Goal: Task Accomplishment & Management: Use online tool/utility

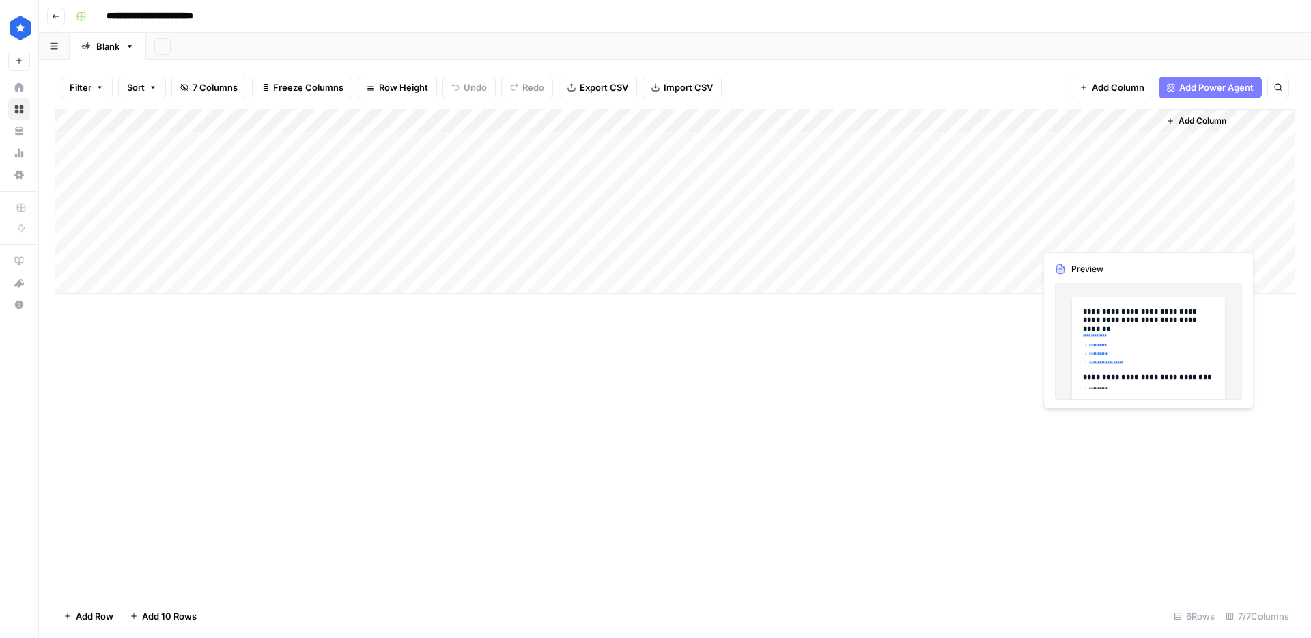
click at [1144, 235] on div "Add Column" at bounding box center [674, 201] width 1239 height 184
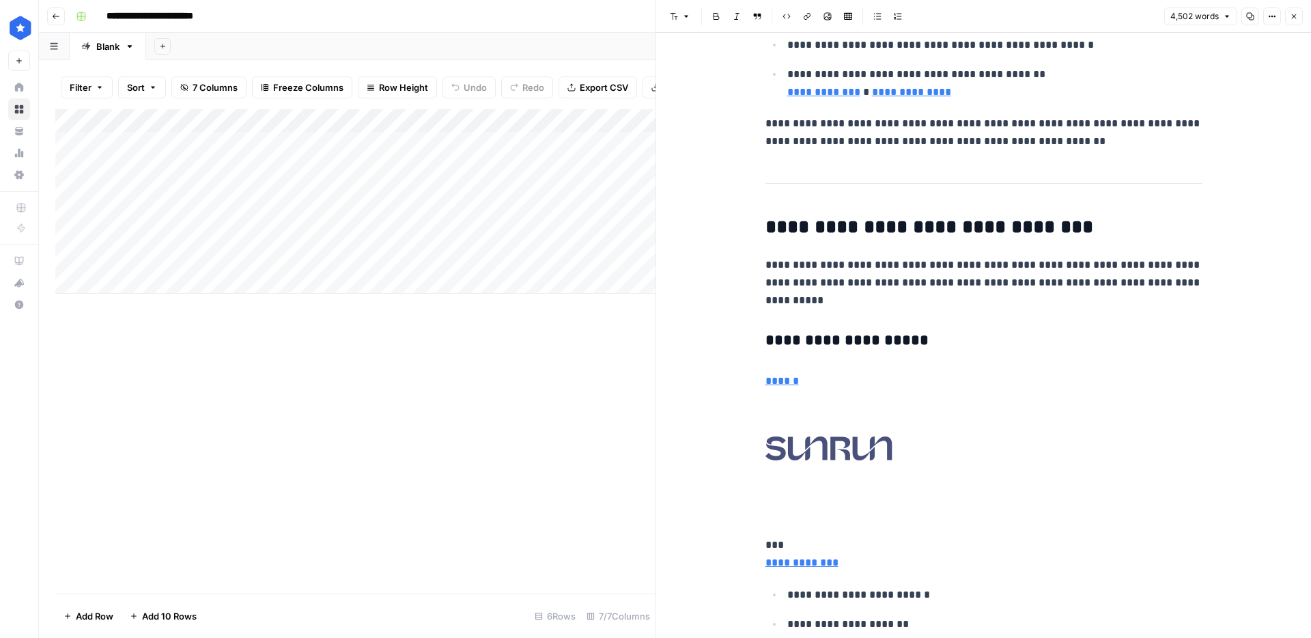
scroll to position [2732, 0]
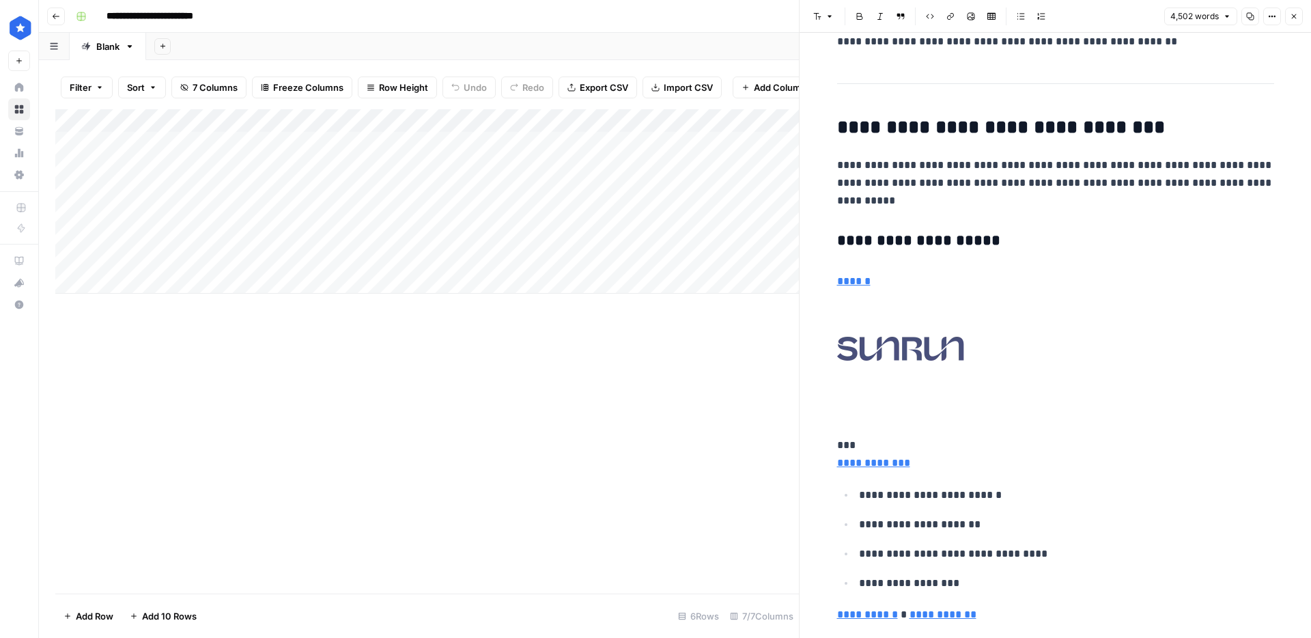
click at [1004, 387] on link at bounding box center [1055, 349] width 437 height 96
click at [1052, 382] on link "To enrich screen reader interactions, please activate Accessibility in Grammarl…" at bounding box center [1055, 349] width 437 height 96
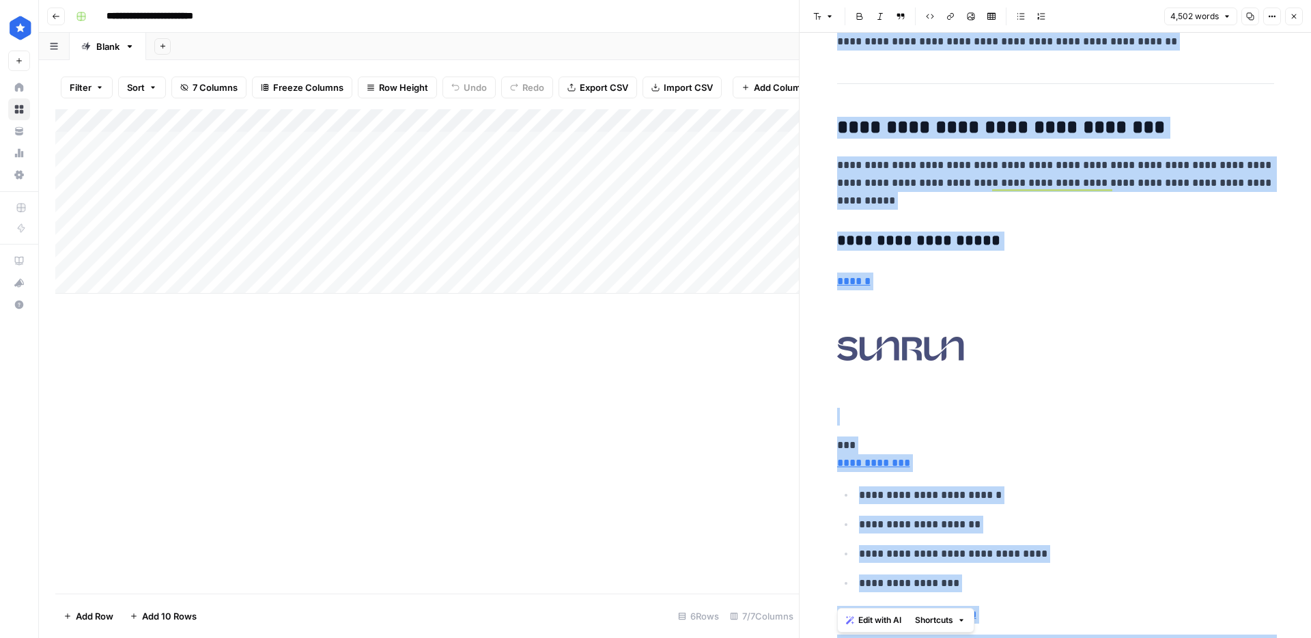
copy div "**********"
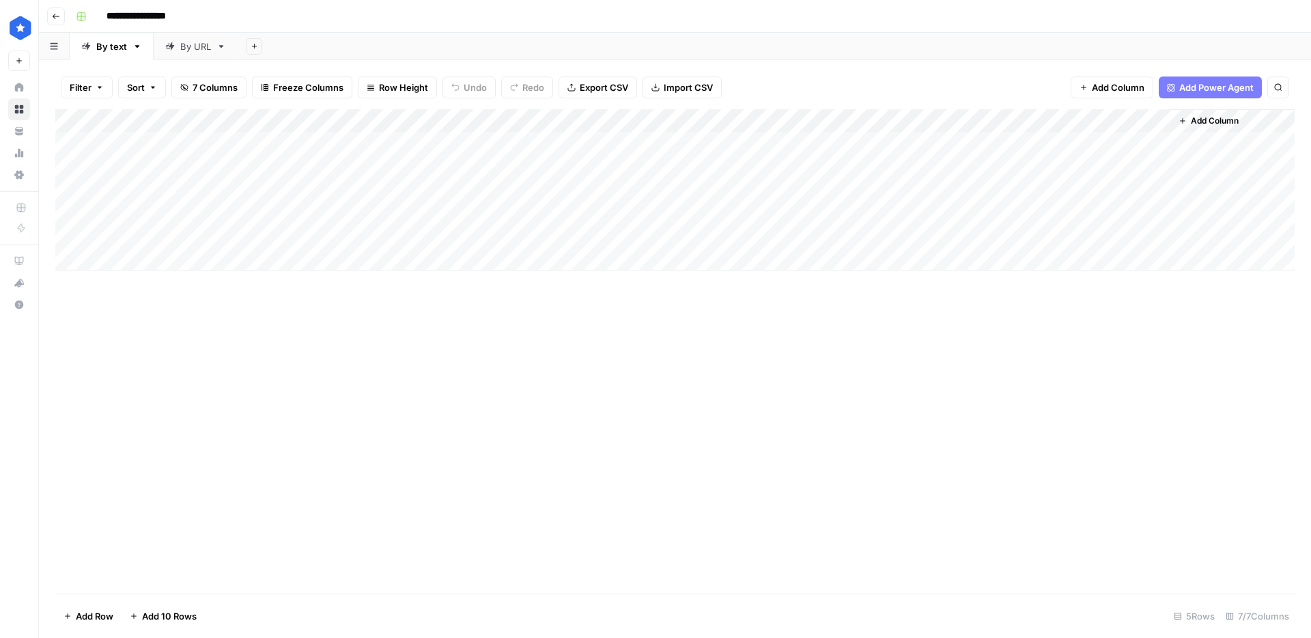
click at [271, 213] on div "Add Column" at bounding box center [674, 189] width 1239 height 161
click at [264, 213] on div "Add Column" at bounding box center [674, 189] width 1239 height 161
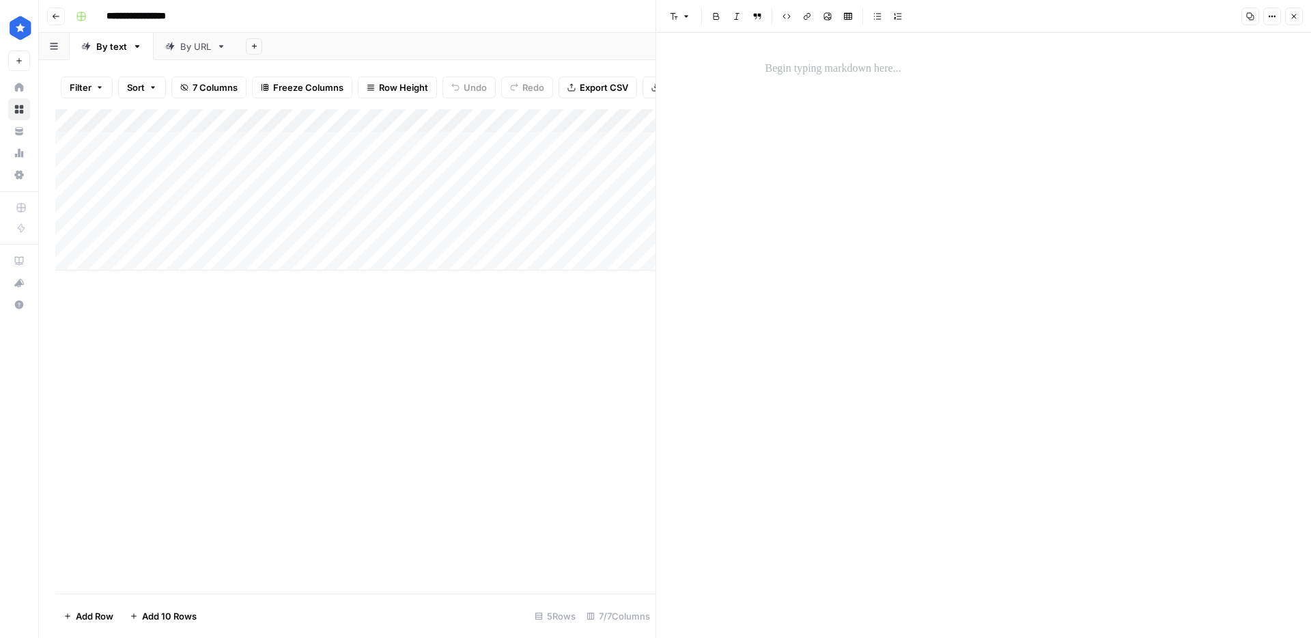
click at [820, 83] on div at bounding box center [983, 335] width 453 height 605
click at [822, 72] on p at bounding box center [984, 69] width 437 height 18
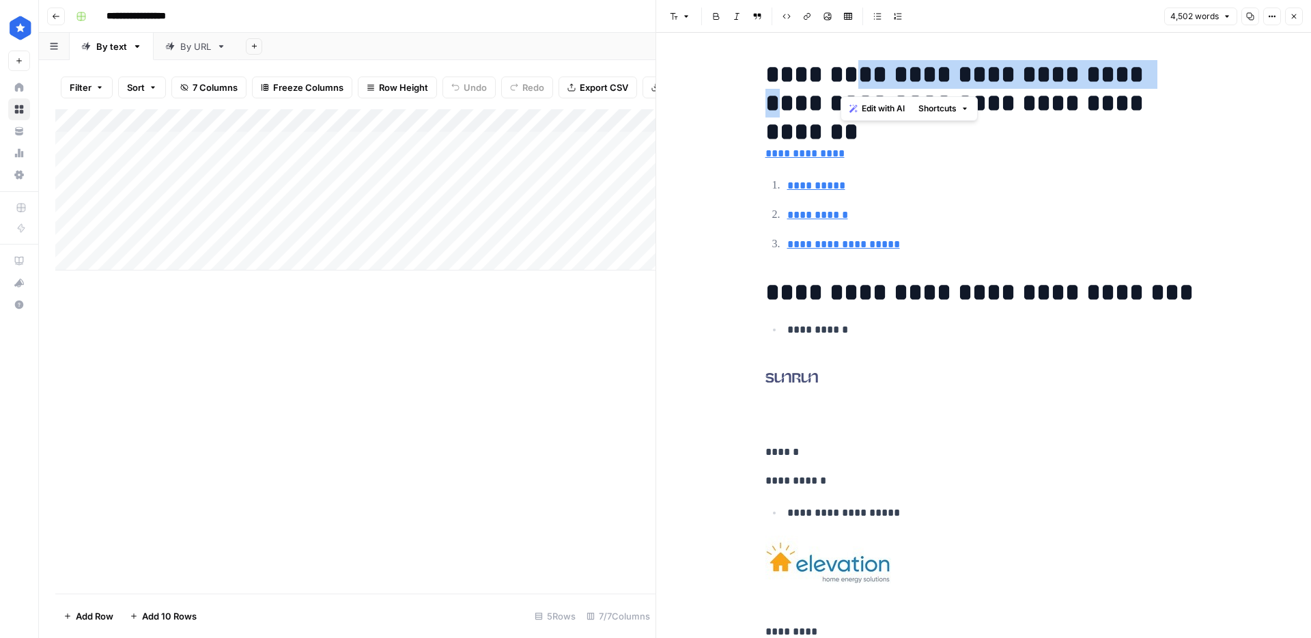
drag, startPoint x: 845, startPoint y: 73, endPoint x: 1138, endPoint y: 77, distance: 293.0
click at [1138, 77] on h1 "**********" at bounding box center [984, 88] width 437 height 57
copy h1 "**********"
click at [435, 216] on div "Add Column" at bounding box center [355, 189] width 600 height 161
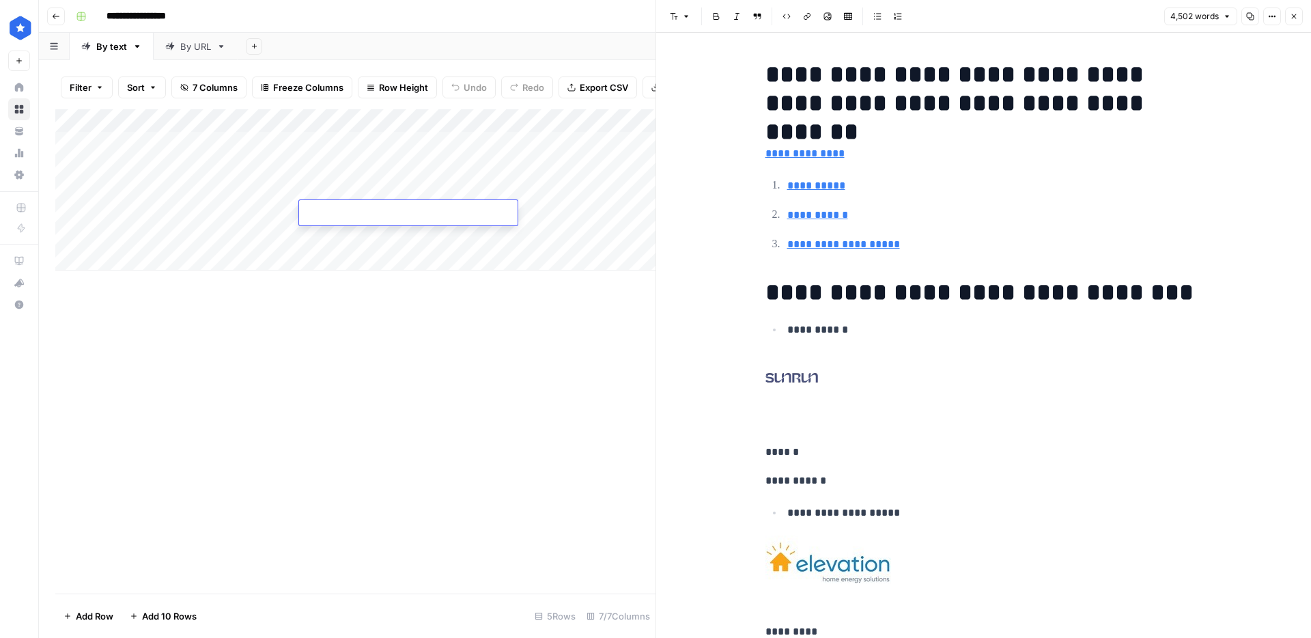
type textarea "**********"
click at [568, 212] on div "Add Column" at bounding box center [355, 189] width 600 height 161
click at [1298, 22] on button "Close" at bounding box center [1294, 17] width 18 height 18
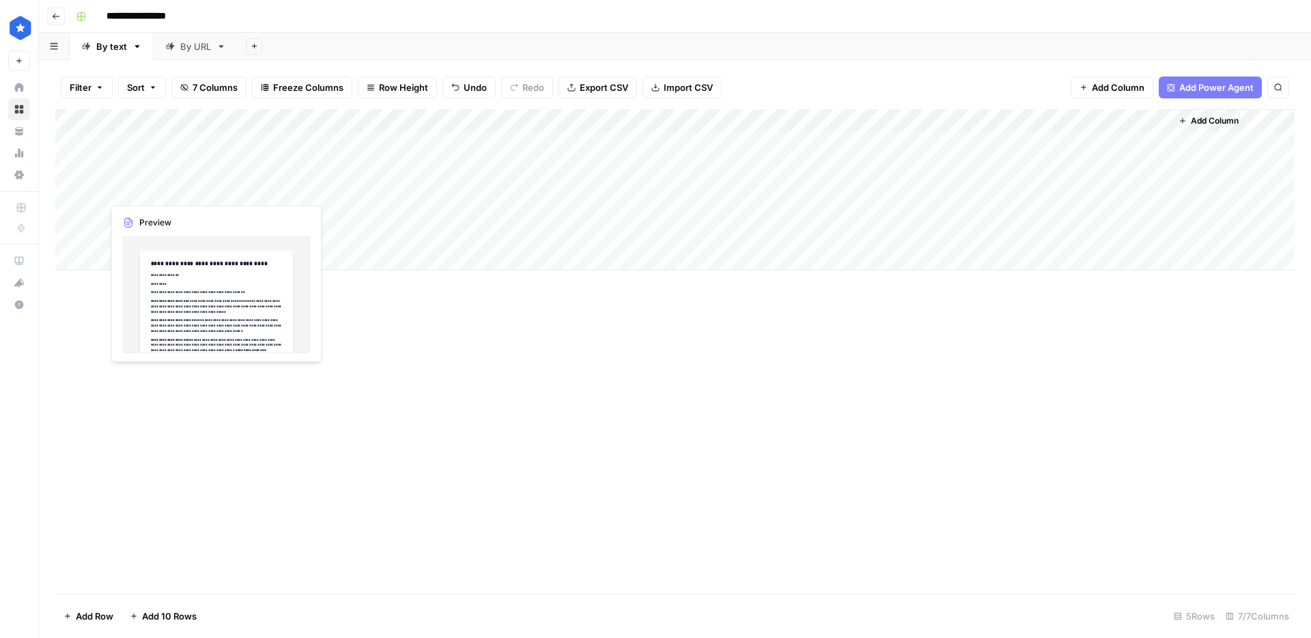
click at [290, 189] on div "Add Column" at bounding box center [674, 189] width 1239 height 161
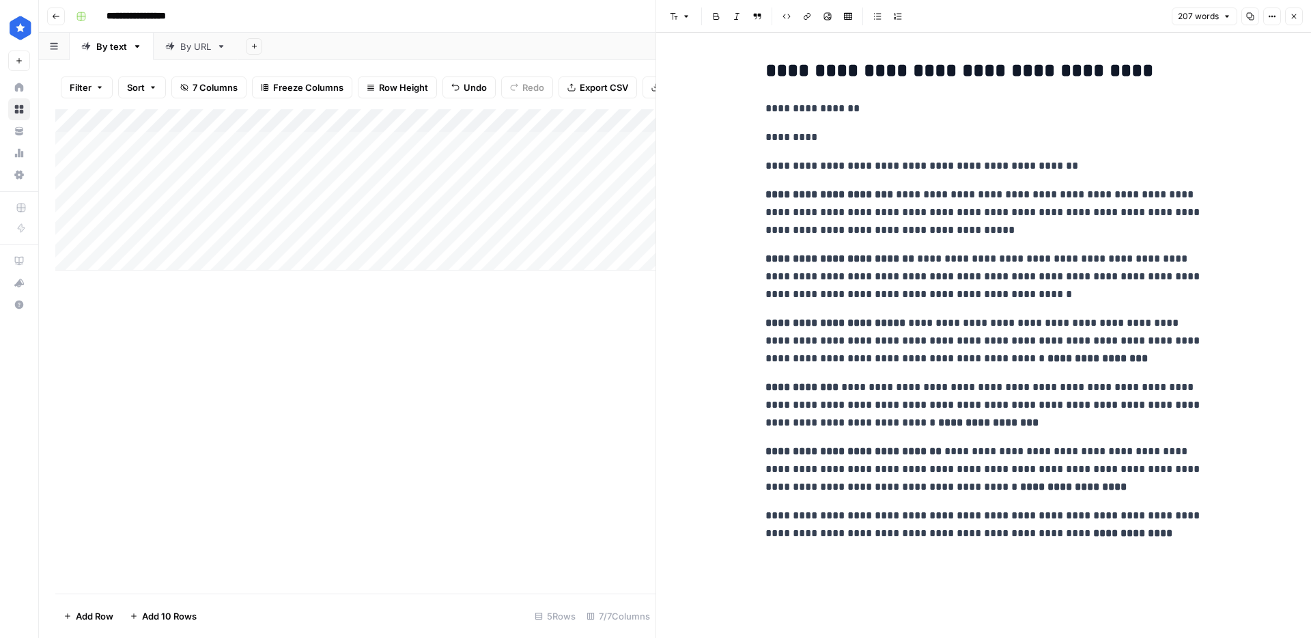
click at [1088, 159] on p "**********" at bounding box center [984, 166] width 437 height 18
click at [1297, 14] on icon "button" at bounding box center [1294, 16] width 8 height 8
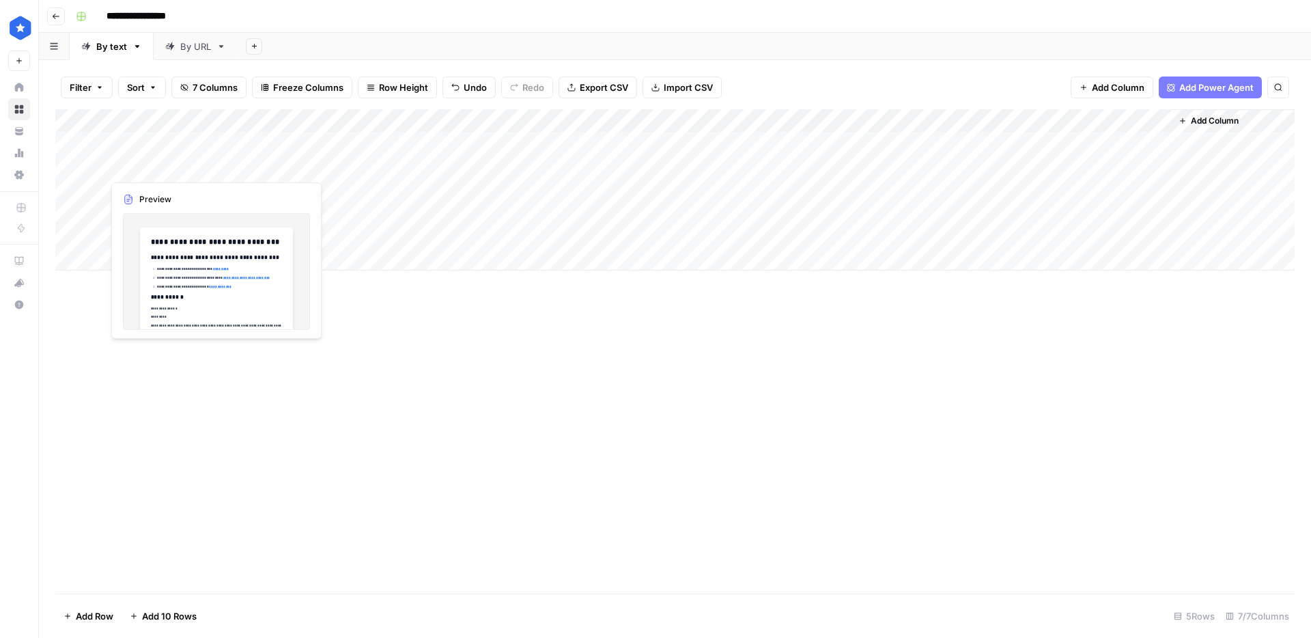
click at [222, 169] on div "Add Column" at bounding box center [674, 189] width 1239 height 161
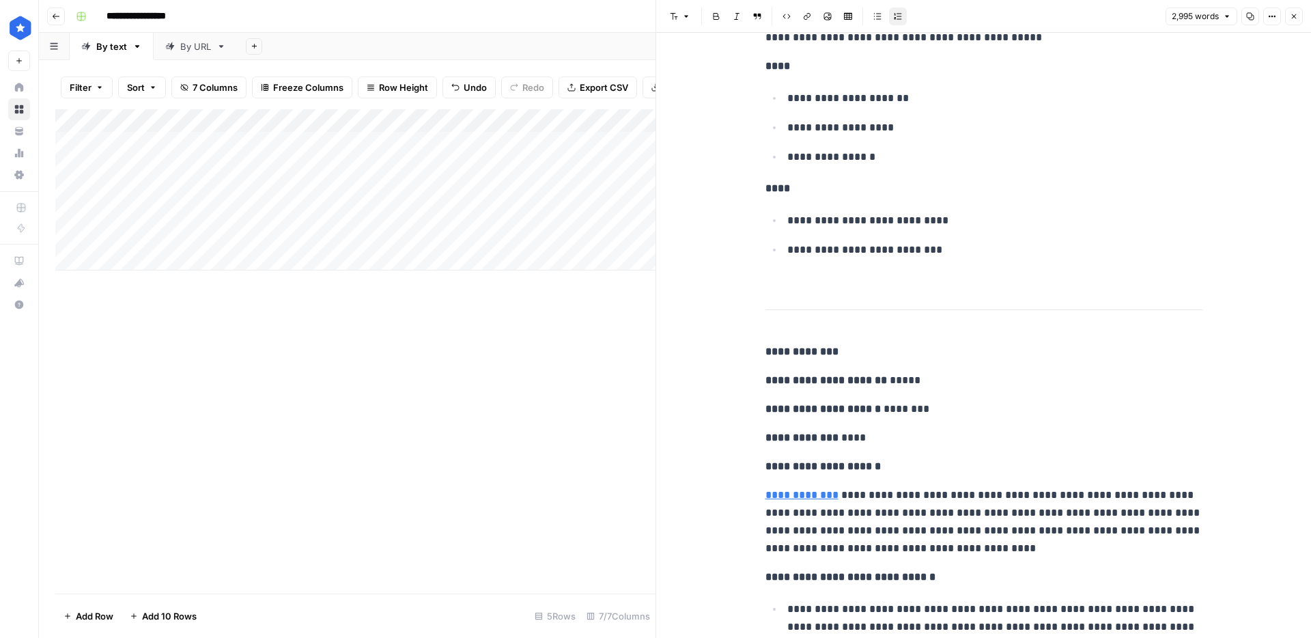
scroll to position [3354, 0]
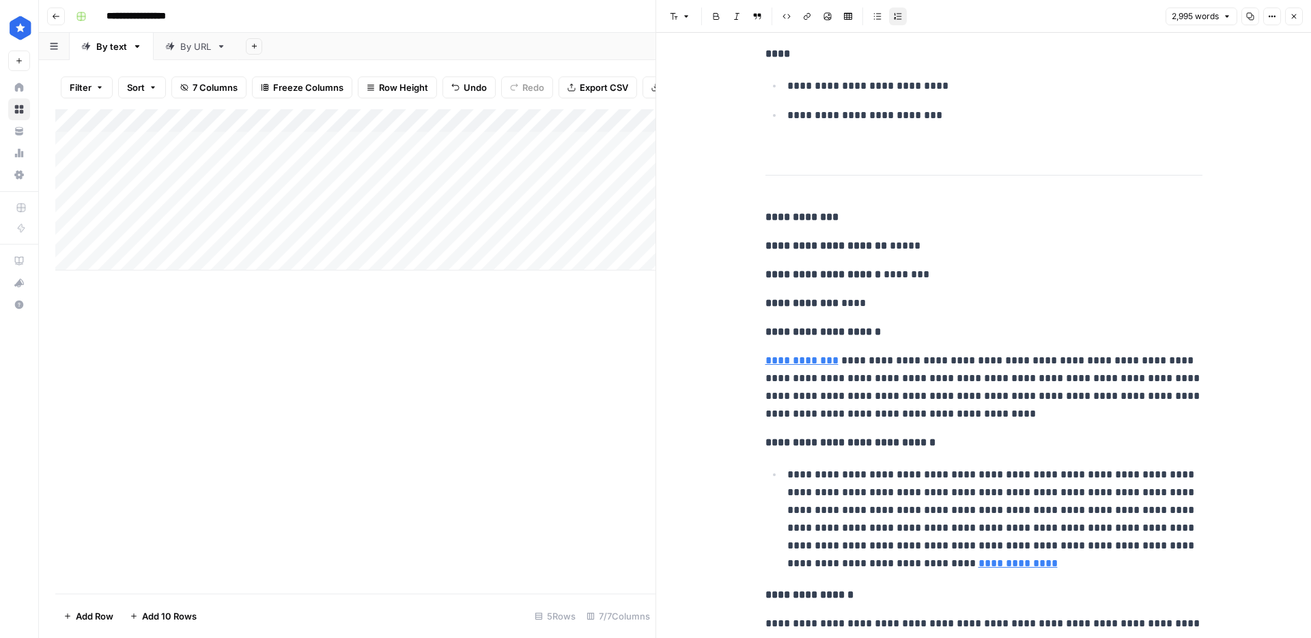
click at [282, 188] on div "Add Column" at bounding box center [355, 189] width 600 height 161
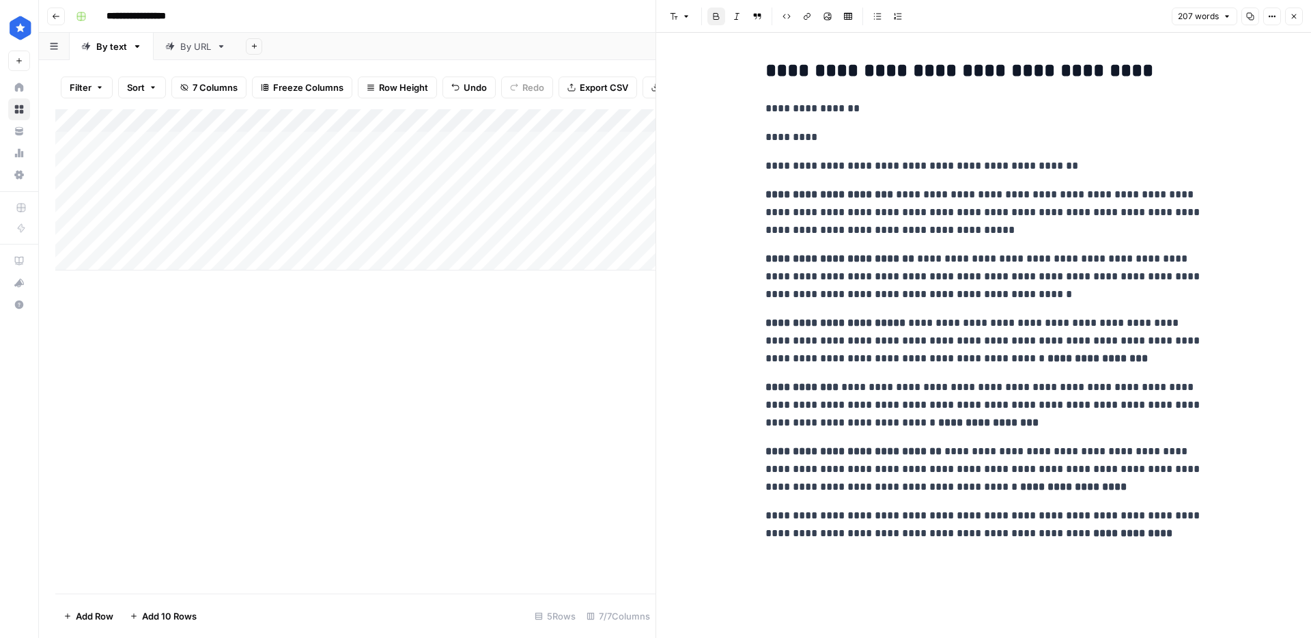
click at [870, 190] on strong "**********" at bounding box center [830, 194] width 128 height 10
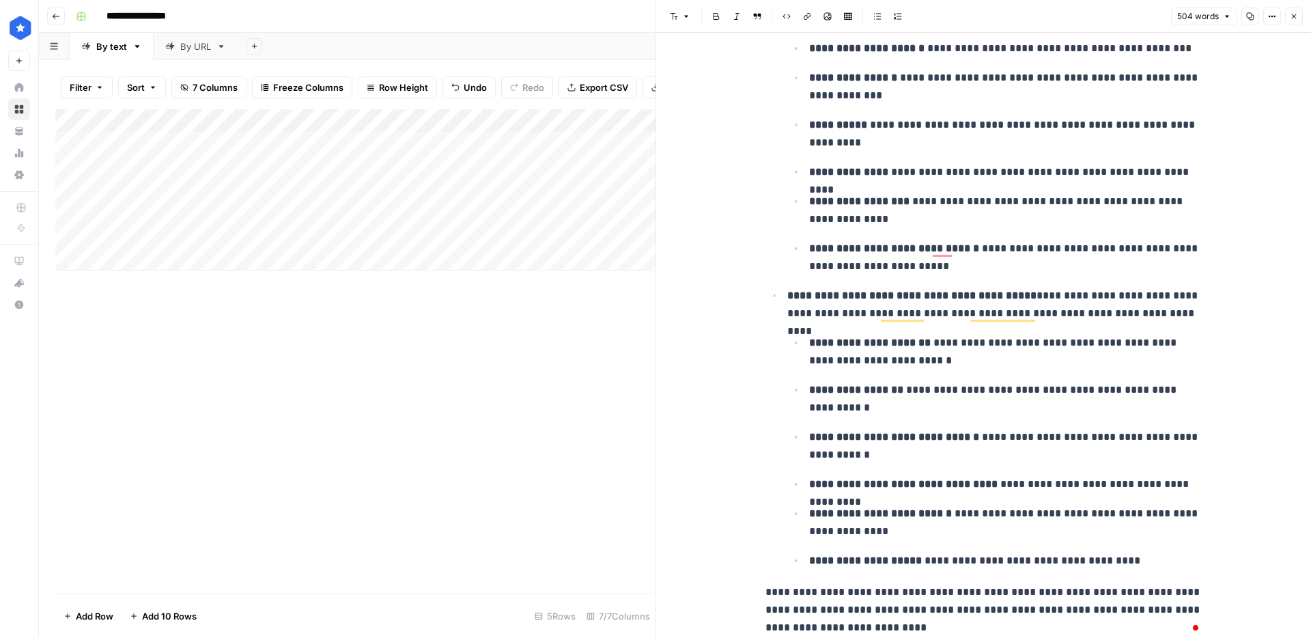
scroll to position [1188, 0]
click at [595, 191] on div "Add Column" at bounding box center [355, 189] width 600 height 161
click at [1291, 16] on icon "button" at bounding box center [1294, 16] width 8 height 8
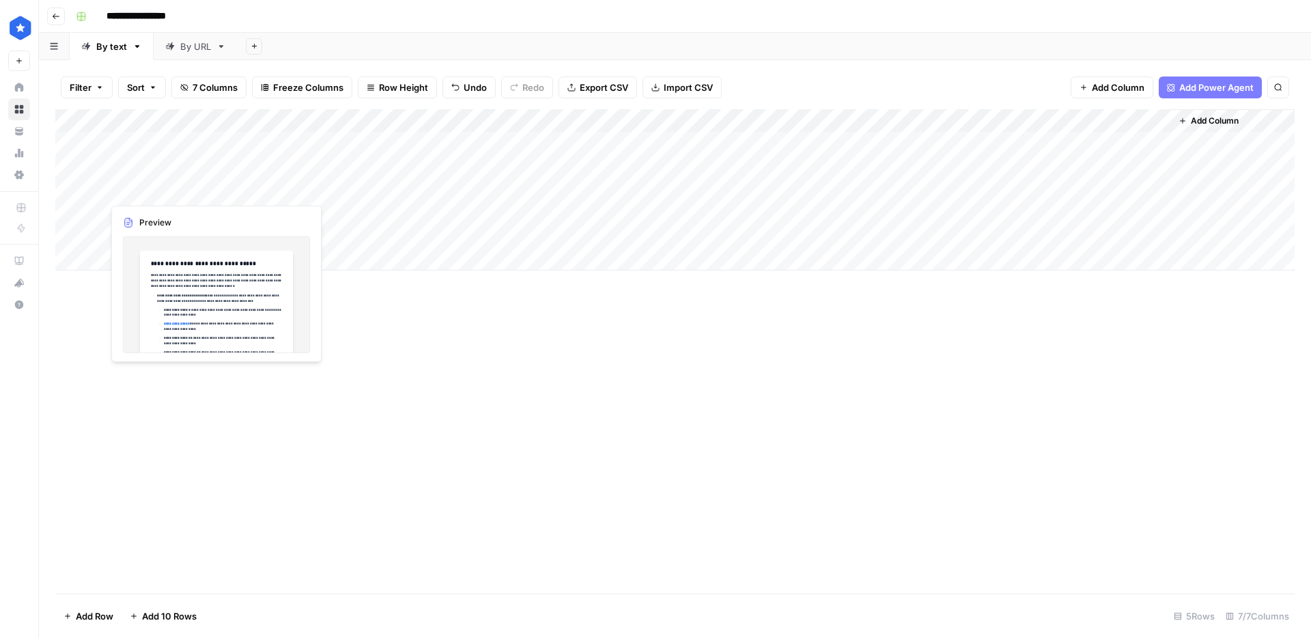
click at [287, 190] on div "Add Column" at bounding box center [674, 189] width 1239 height 161
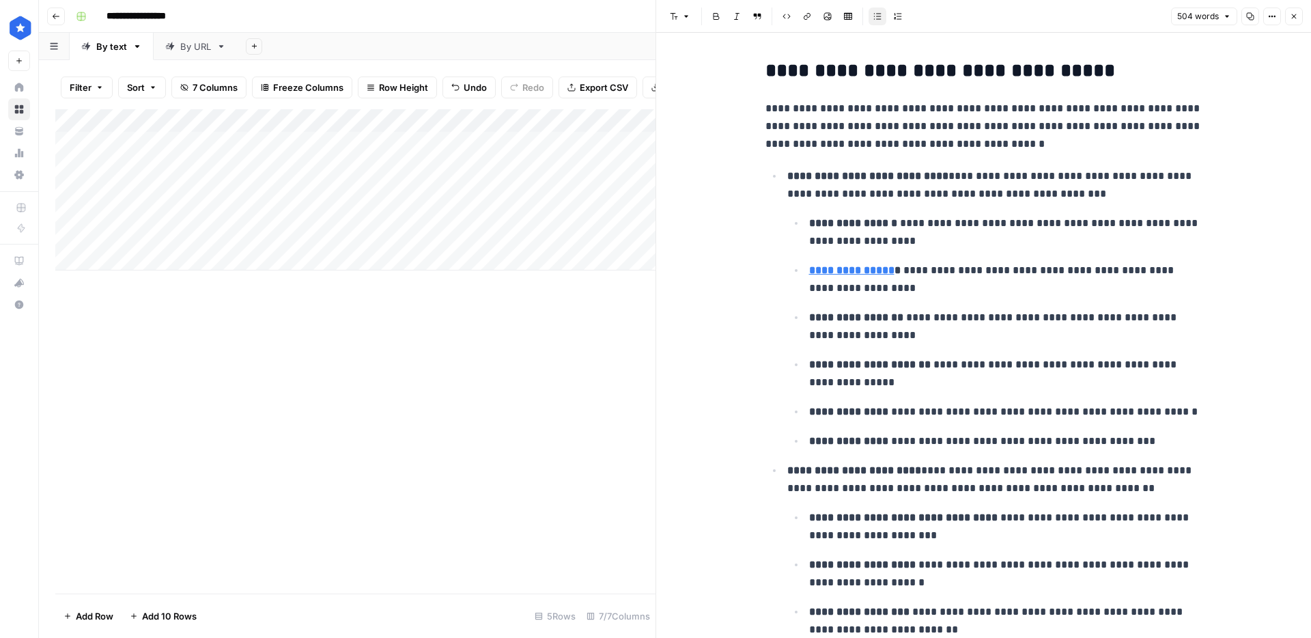
click at [941, 387] on p "**********" at bounding box center [1005, 374] width 393 height 36
click at [1295, 10] on button "Close" at bounding box center [1294, 17] width 18 height 18
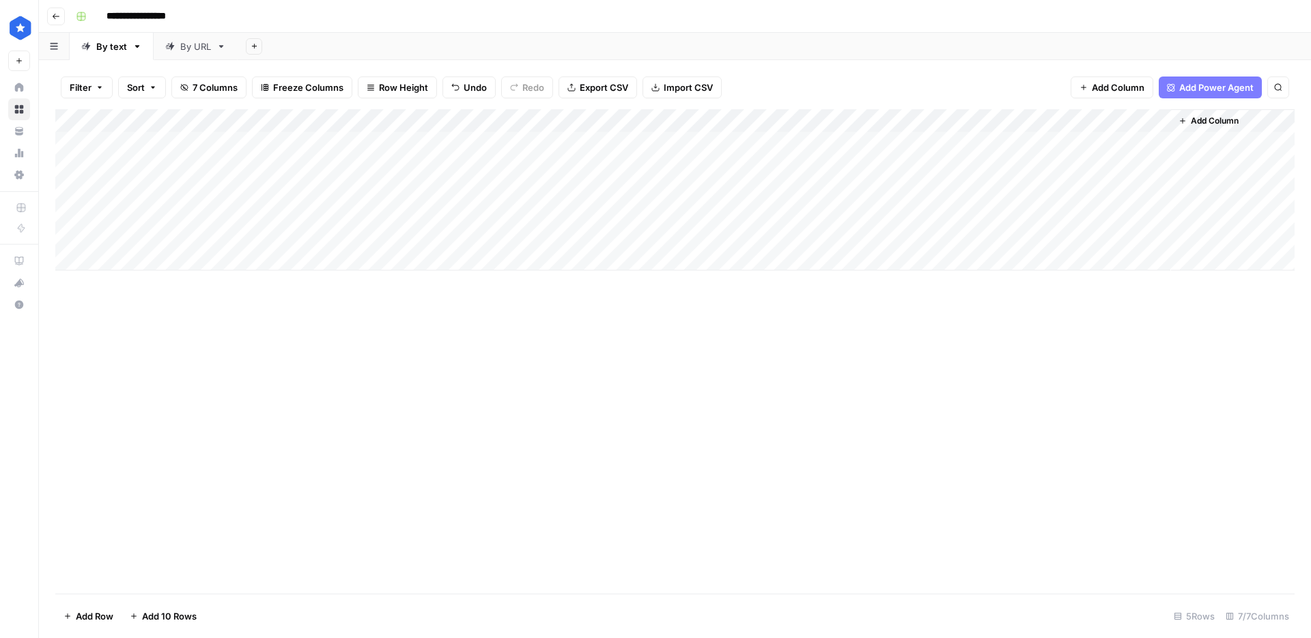
click at [1155, 125] on div "Add Column" at bounding box center [674, 189] width 1239 height 161
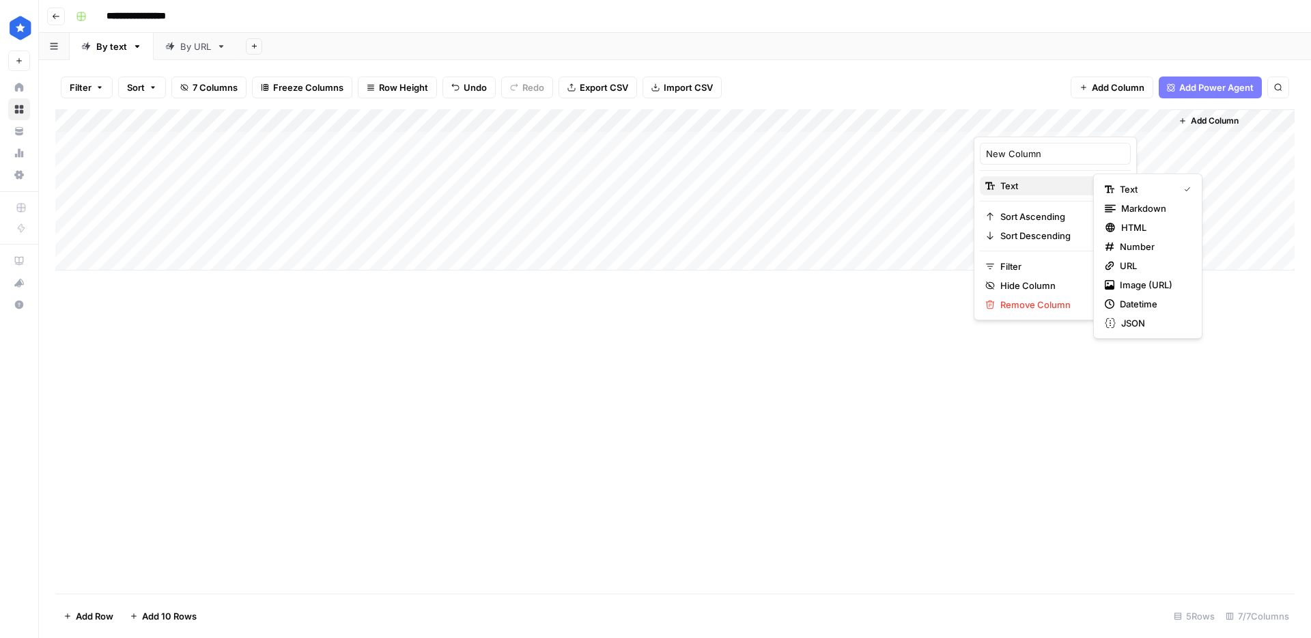
click at [1046, 186] on span "Text" at bounding box center [1053, 186] width 106 height 14
click at [1139, 300] on span "Datetime" at bounding box center [1153, 304] width 66 height 14
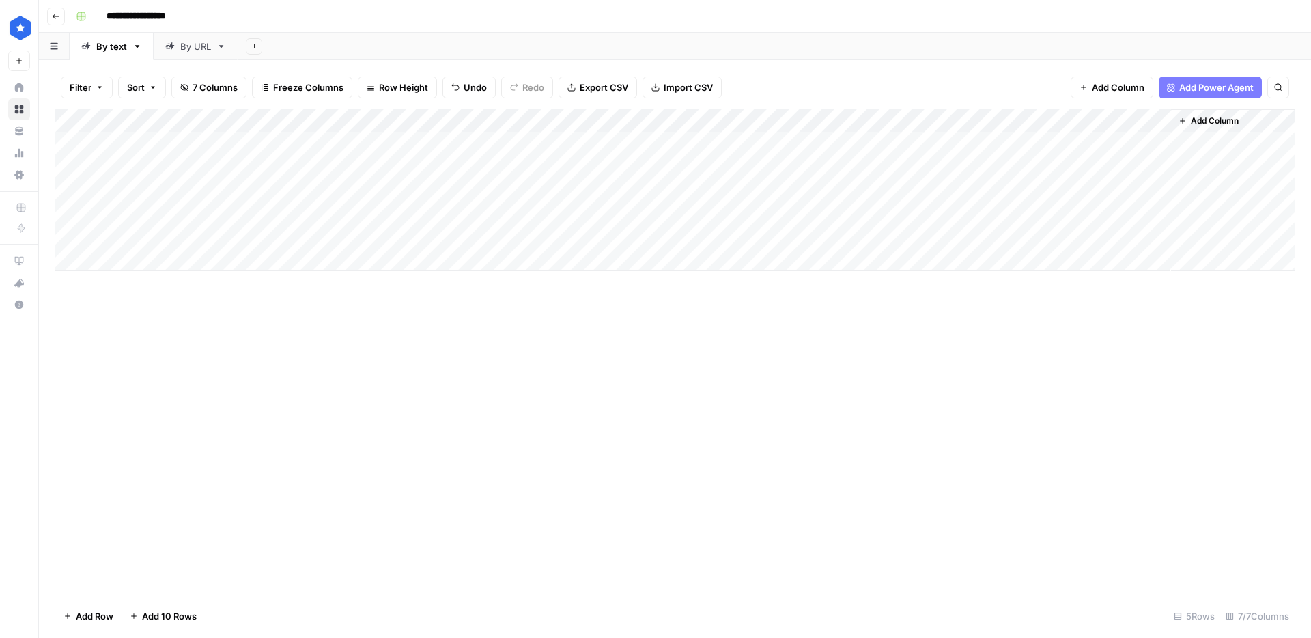
click at [1031, 123] on div "Add Column" at bounding box center [674, 189] width 1239 height 161
click at [1086, 363] on div "Add Column" at bounding box center [674, 351] width 1239 height 484
click at [843, 191] on div "Add Column" at bounding box center [674, 189] width 1239 height 161
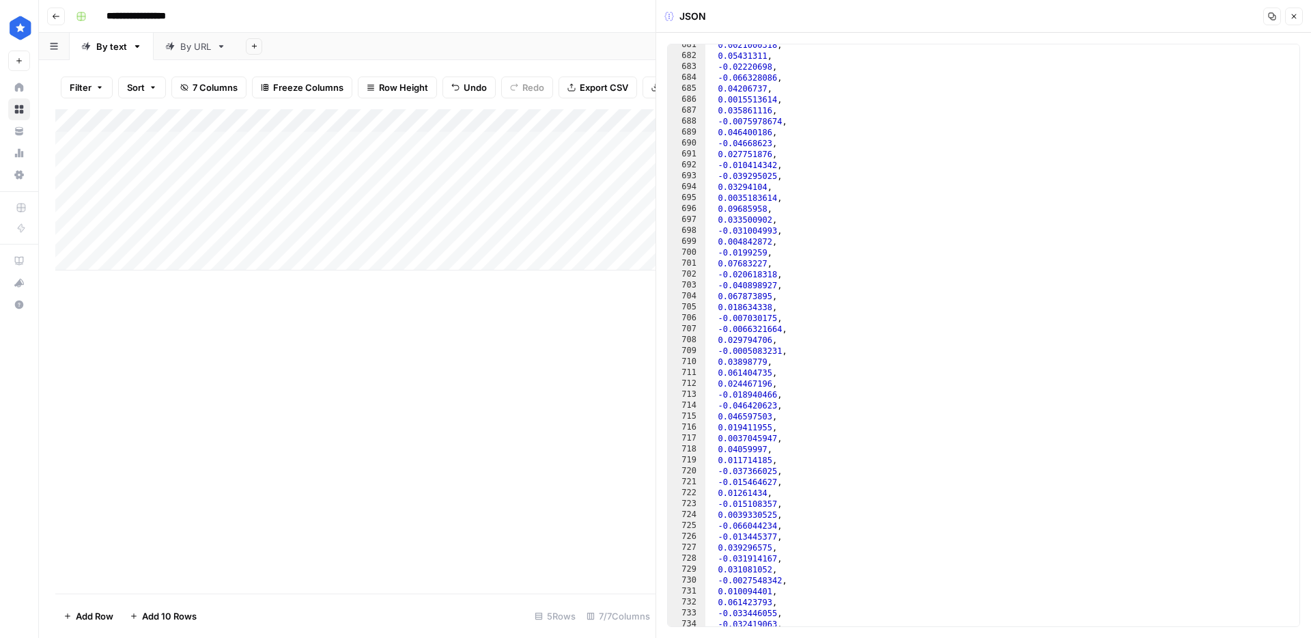
scroll to position [7832, 0]
click at [1293, 18] on icon "button" at bounding box center [1294, 16] width 8 height 8
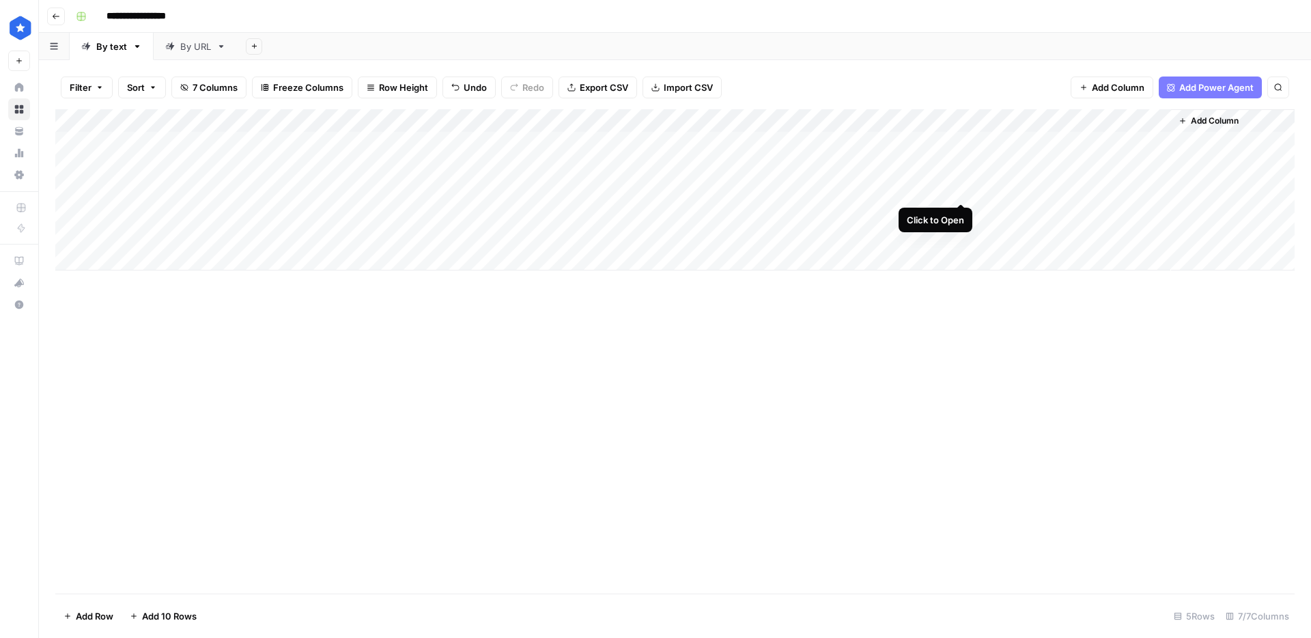
click at [958, 184] on div "Add Column" at bounding box center [674, 189] width 1239 height 161
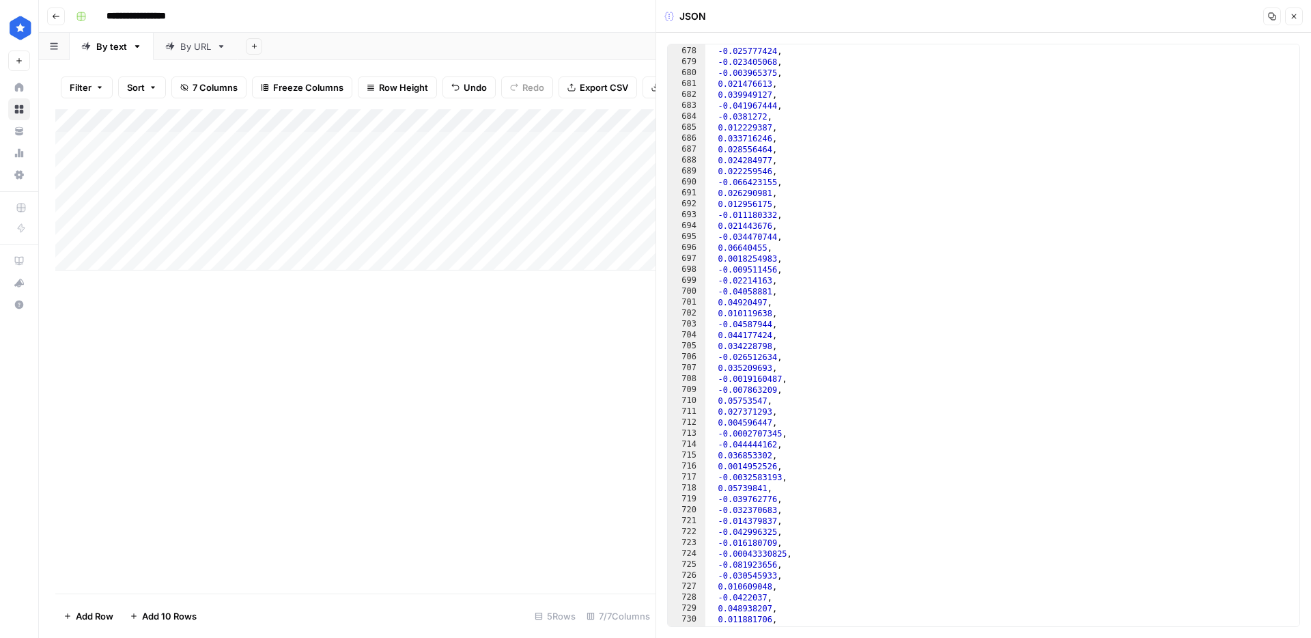
scroll to position [7832, 0]
click at [988, 166] on div "-0.0032583193 , 0.05739841 , -0.039762776 , -0.032370683 , -0.014379837 , -0.04…" at bounding box center [1002, 338] width 594 height 604
type textarea "**********"
